Goal: Book appointment/travel/reservation

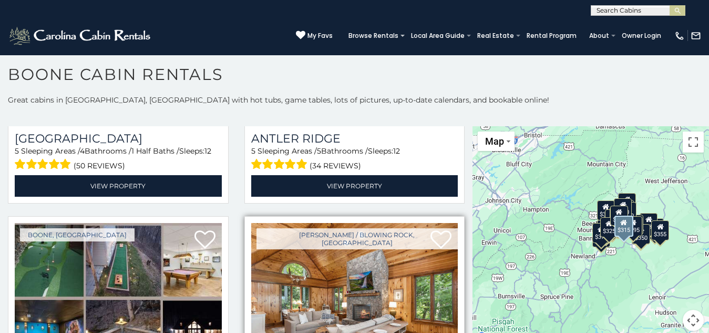
scroll to position [11, 0]
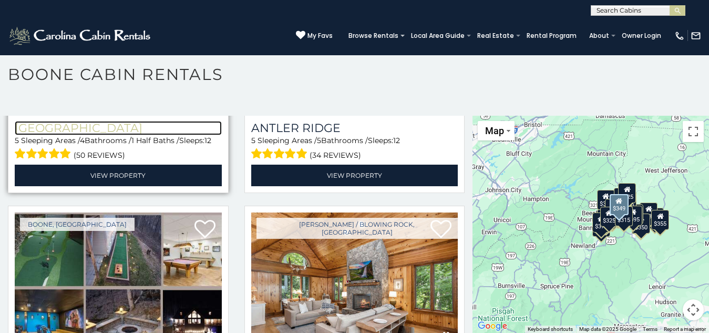
click at [43, 121] on h3 "[GEOGRAPHIC_DATA]" at bounding box center [118, 128] width 207 height 14
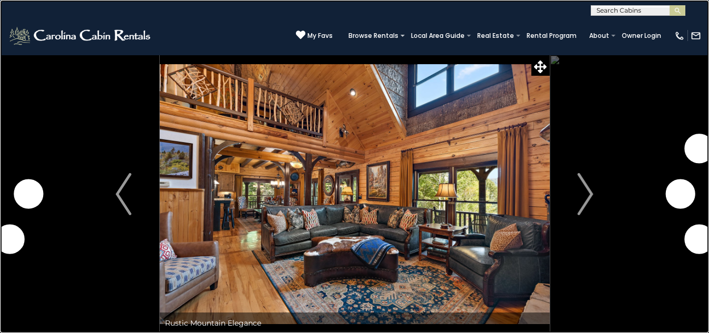
click at [51, 83] on link at bounding box center [354, 166] width 709 height 333
